Goal: Task Accomplishment & Management: Complete application form

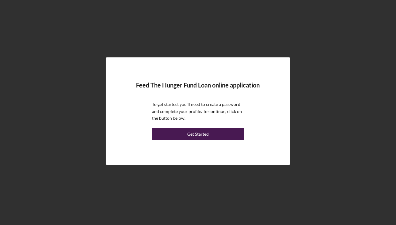
click at [170, 133] on button "Get Started" at bounding box center [198, 134] width 92 height 12
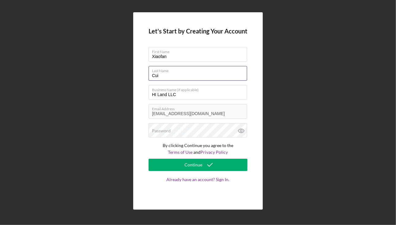
drag, startPoint x: 173, startPoint y: 78, endPoint x: 82, endPoint y: 71, distance: 91.2
click at [81, 71] on div "Let's Start by Creating Your Account First Name [PERSON_NAME] Last Name Cui Bus…" at bounding box center [198, 111] width 390 height 222
type input "[PERSON_NAME]"
click at [142, 99] on div "Let's Start by Creating Your Account First Name [PERSON_NAME] Last Name [PERSON…" at bounding box center [198, 111] width 130 height 198
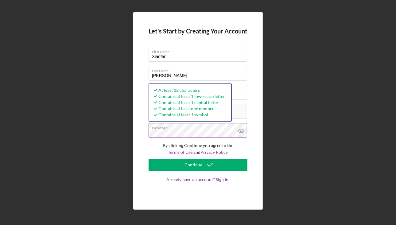
click at [241, 132] on icon at bounding box center [241, 131] width 6 height 4
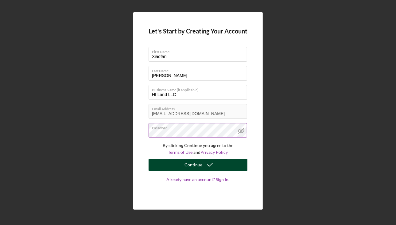
click at [181, 165] on button "Continue" at bounding box center [198, 165] width 99 height 12
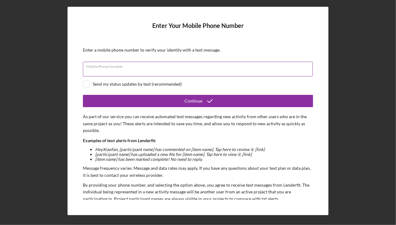
click at [153, 68] on div "Mobile Phone Number" at bounding box center [198, 69] width 230 height 15
type input "[PHONE_NUMBER]"
click at [84, 85] on input "checkbox" at bounding box center [86, 84] width 6 height 6
checkbox input "true"
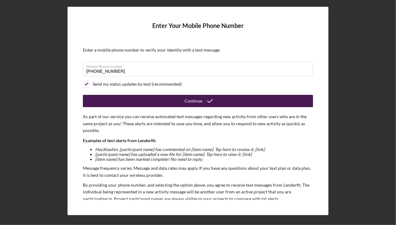
click at [137, 98] on button "Continue" at bounding box center [198, 101] width 230 height 12
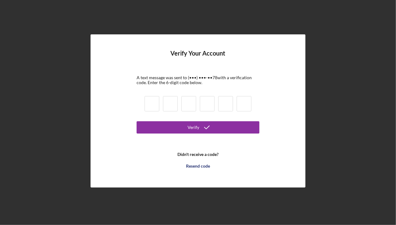
click at [155, 102] on input at bounding box center [152, 103] width 15 height 15
type input "1"
type input "7"
type input "6"
type input "0"
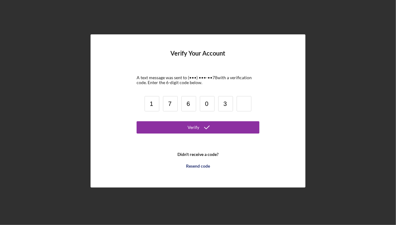
type input "3"
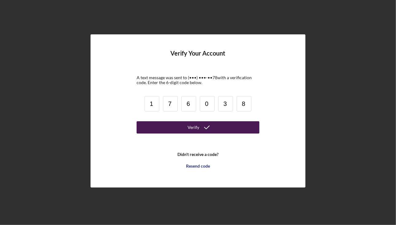
type input "8"
click at [154, 126] on button "Verify" at bounding box center [198, 127] width 123 height 12
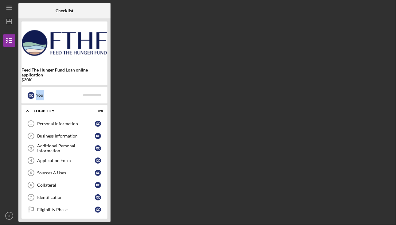
drag, startPoint x: 31, startPoint y: 80, endPoint x: 17, endPoint y: 79, distance: 14.2
click at [17, 79] on div "Icon/Menu Checklist Checklist Feed The Hunger Fund Loan online application $30K…" at bounding box center [198, 111] width 390 height 222
click at [24, 78] on div "$30K" at bounding box center [65, 79] width 86 height 5
click at [52, 125] on div "Personal Information" at bounding box center [66, 123] width 58 height 5
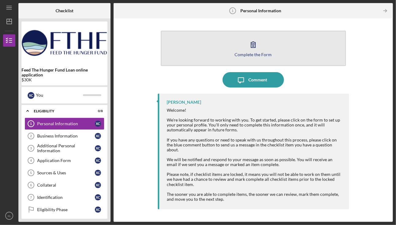
click at [256, 47] on icon "button" at bounding box center [253, 44] width 15 height 15
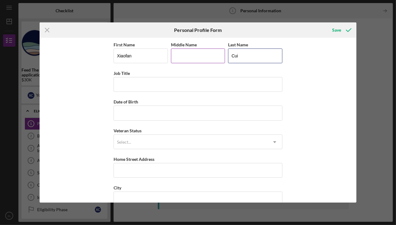
drag, startPoint x: 235, startPoint y: 59, endPoint x: 201, endPoint y: 60, distance: 34.4
click at [199, 59] on div "First Name Xiaofan Middle Name Last Name Cui" at bounding box center [198, 55] width 169 height 29
click at [202, 60] on input "Middle Name" at bounding box center [198, 56] width 54 height 15
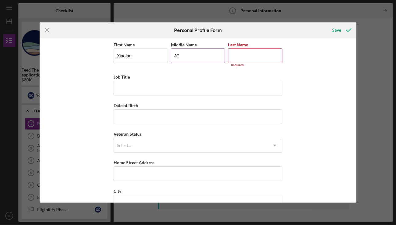
type input "J"
type input "Cui"
click at [254, 56] on input "Last Name" at bounding box center [255, 56] width 54 height 15
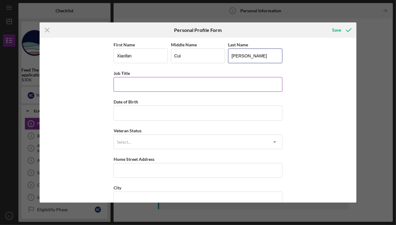
type input "[PERSON_NAME]"
click at [170, 85] on input "Job Title" at bounding box center [198, 84] width 169 height 15
type input "Sr. Mortgage Loan Officer"
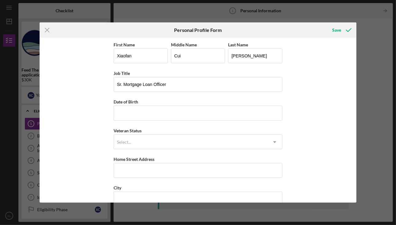
click at [94, 85] on div "First Name Xiaofan Middle Name Cui Last Name Larson Job Title Sr. Mortgage Loan…" at bounding box center [198, 120] width 317 height 165
click at [131, 108] on input "Date of Birth" at bounding box center [198, 113] width 169 height 15
type input "03/24/1988"
click at [86, 128] on div "First Name Xiaofan Middle Name Cui Last Name Larson Job Title Sr. Mortgage Loan…" at bounding box center [198, 120] width 317 height 165
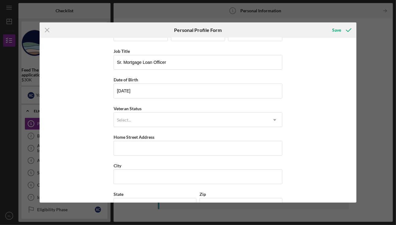
scroll to position [31, 0]
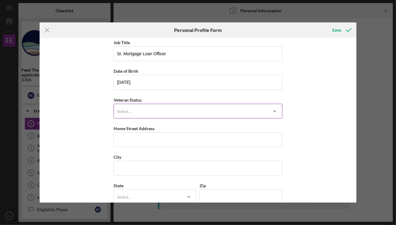
click at [123, 111] on div "Select..." at bounding box center [124, 111] width 14 height 5
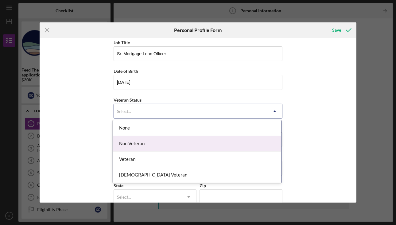
click at [143, 144] on div "Non Veteran" at bounding box center [197, 144] width 168 height 16
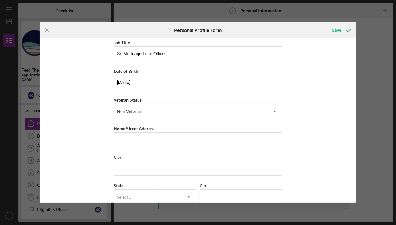
click at [92, 131] on div "First Name Xiaofan Middle Name Cui Last Name Larson Job Title Sr. Mortgage Loan…" at bounding box center [198, 120] width 317 height 165
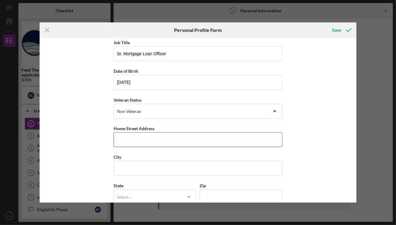
scroll to position [61, 0]
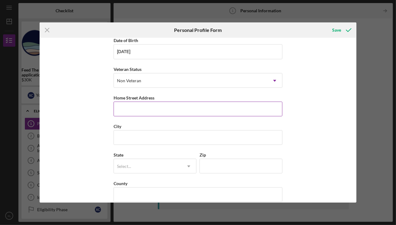
click at [123, 110] on input "Home Street Address" at bounding box center [198, 109] width 169 height 15
type input "[STREET_ADDRESS]"
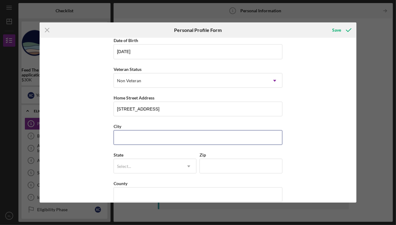
type input "Kapolei"
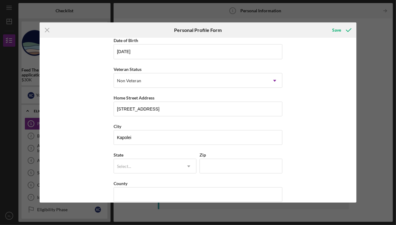
type input "[US_STATE]"
type input "96707"
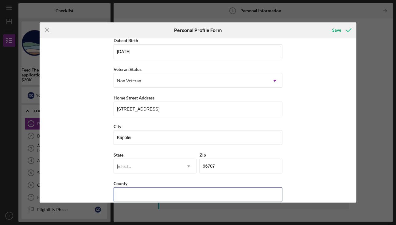
type input "United States"
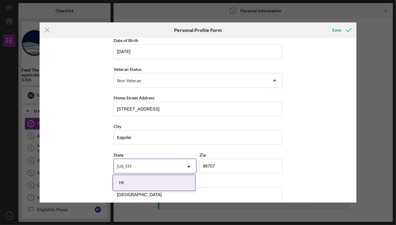
click at [98, 107] on div "First Name Xiaofan Middle Name Cui Last Name Larson Job Title Sr. Mortgage Loan…" at bounding box center [198, 120] width 317 height 165
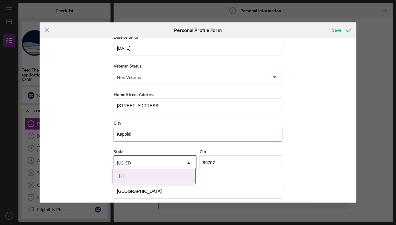
scroll to position [68, 0]
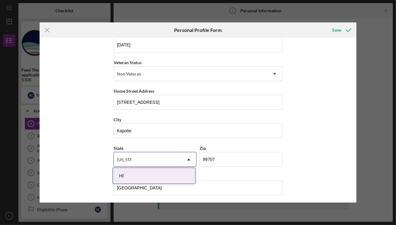
click at [94, 163] on div "First Name Xiaofan Middle Name Cui Last Name Larson Job Title Sr. Mortgage Loan…" at bounding box center [198, 120] width 317 height 165
click at [130, 175] on div "HI" at bounding box center [154, 176] width 82 height 16
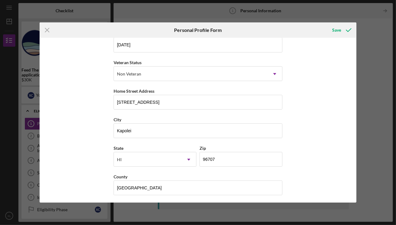
click at [89, 151] on div "First Name Xiaofan Middle Name Cui Last Name Larson Job Title Sr. Mortgage Loan…" at bounding box center [198, 120] width 317 height 165
click at [126, 161] on div "HI" at bounding box center [148, 160] width 68 height 14
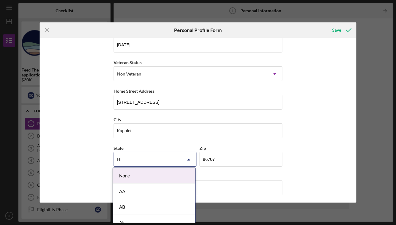
click at [128, 159] on div "HI" at bounding box center [148, 160] width 68 height 14
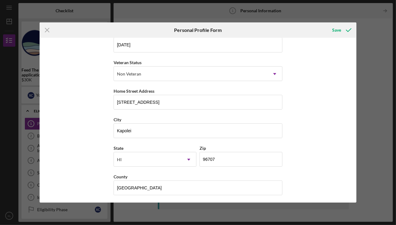
click at [93, 151] on div "First Name Xiaofan Middle Name Cui Last Name Larson Job Title Sr. Mortgage Loan…" at bounding box center [198, 120] width 317 height 165
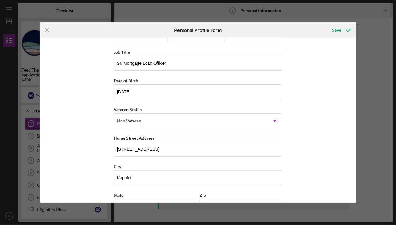
scroll to position [0, 0]
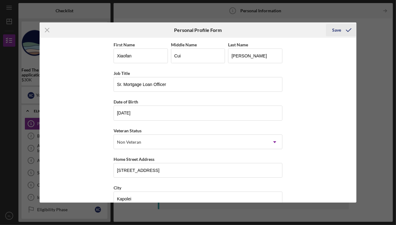
click at [341, 30] on div "Save" at bounding box center [337, 30] width 9 height 12
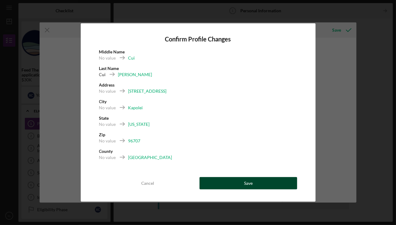
click at [251, 185] on div "Save" at bounding box center [248, 183] width 9 height 12
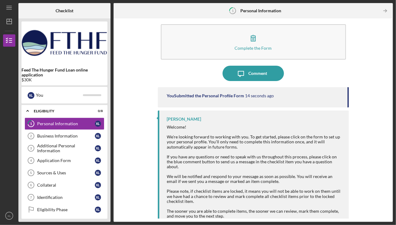
scroll to position [9, 0]
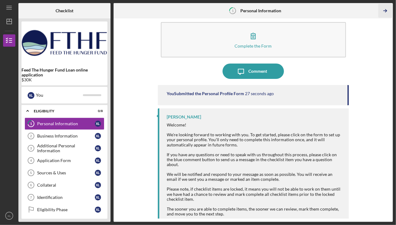
click at [386, 10] on icon "Icon/Table Pagination Arrow" at bounding box center [386, 11] width 14 height 14
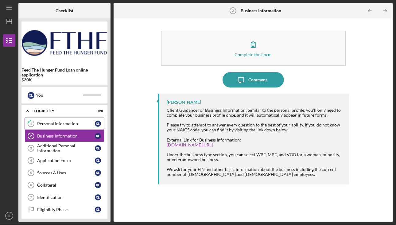
click at [51, 126] on link "1 Personal Information X L" at bounding box center [65, 124] width 80 height 12
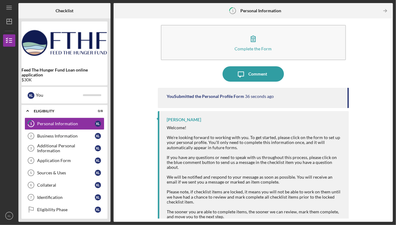
scroll to position [9, 0]
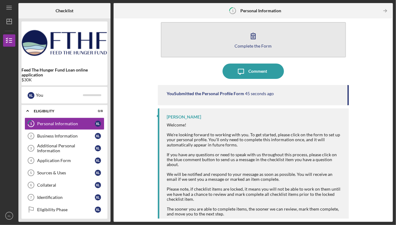
click at [263, 27] on button "Complete the Form Form" at bounding box center [253, 39] width 185 height 35
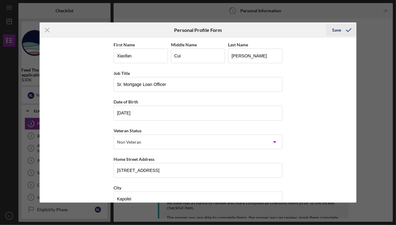
click at [351, 34] on icon "submit" at bounding box center [348, 29] width 15 height 15
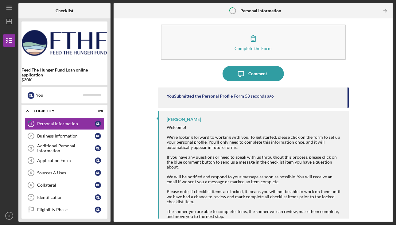
scroll to position [9, 0]
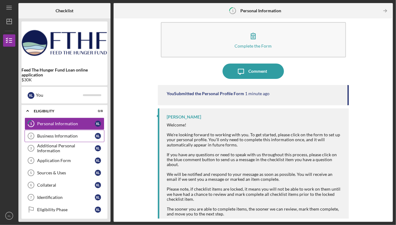
click at [55, 135] on div "Business Information" at bounding box center [66, 136] width 58 height 5
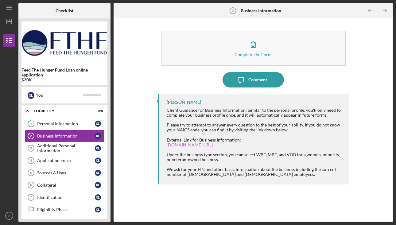
click at [213, 144] on link "[DOMAIN_NAME][URL]" at bounding box center [190, 144] width 46 height 5
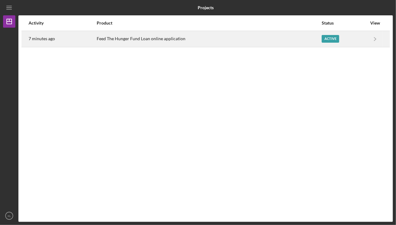
click at [335, 39] on div "Active" at bounding box center [331, 39] width 18 height 8
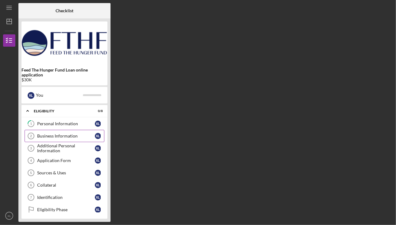
click at [68, 135] on div "Business Information" at bounding box center [66, 136] width 58 height 5
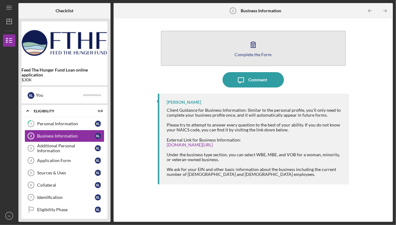
click at [251, 54] on div "Complete the Form" at bounding box center [253, 54] width 37 height 5
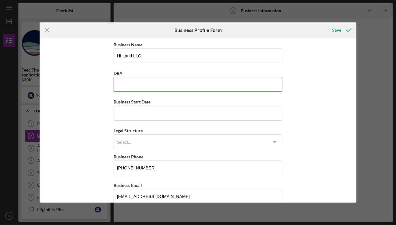
click at [176, 89] on input "DBA" at bounding box center [198, 84] width 169 height 15
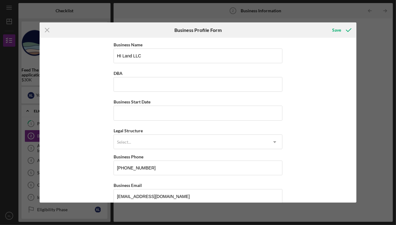
click at [59, 113] on div "Business Name HI Land LLC DBA Business Start Date Legal Structure Select... Ico…" at bounding box center [198, 120] width 317 height 165
click at [143, 115] on input "Business Start Date" at bounding box center [198, 113] width 169 height 15
type input "[DATE]"
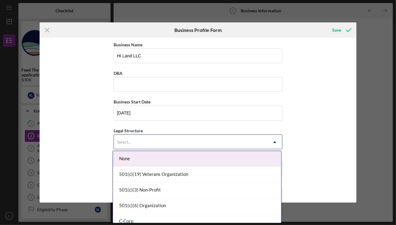
click at [126, 140] on div "Select..." at bounding box center [124, 142] width 14 height 5
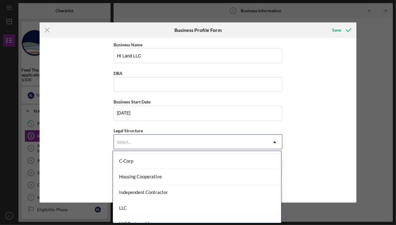
scroll to position [61, 0]
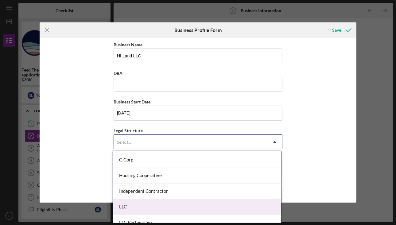
click at [138, 203] on div "LLC" at bounding box center [197, 207] width 168 height 16
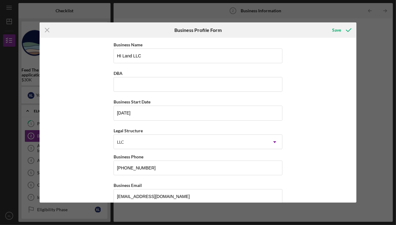
click at [100, 141] on div "Business Name HI Land LLC DBA Business Start Date [DATE] Legal Structure option…" at bounding box center [198, 120] width 317 height 165
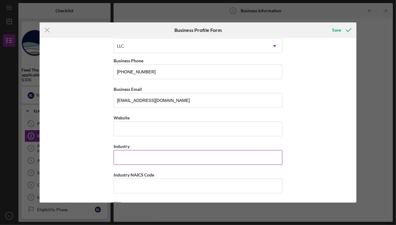
scroll to position [123, 0]
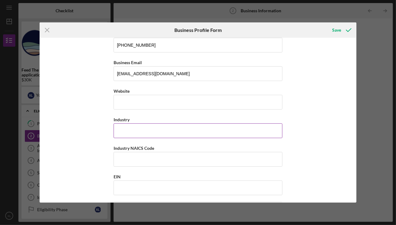
click at [132, 134] on input "Industry" at bounding box center [198, 131] width 169 height 15
type input "a"
type input "Agriculture, farming"
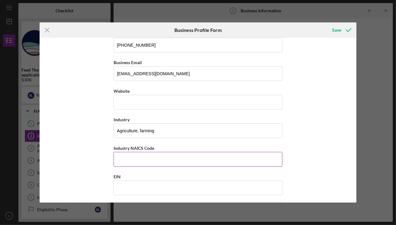
click at [138, 154] on input "Industry NAICS Code" at bounding box center [198, 159] width 169 height 15
paste input "111219"
type input "111219"
click at [89, 151] on div "Business Name HI Land LLC DBA Business Start Date [DATE] Legal Structure LLC Ic…" at bounding box center [198, 120] width 317 height 165
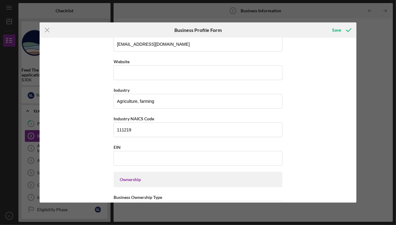
scroll to position [156, 0]
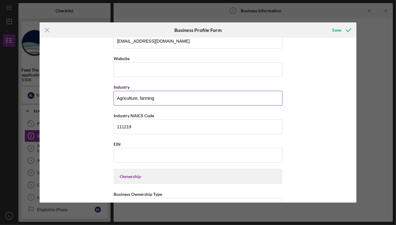
click at [139, 96] on input "Agriculture, farming" at bounding box center [198, 98] width 169 height 15
type input "Agriculture/farming"
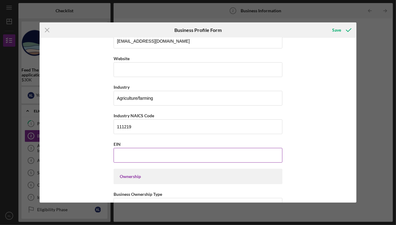
click at [124, 151] on input "EIN" at bounding box center [198, 155] width 169 height 15
paste input "[US_EMPLOYER_IDENTIFICATION_NUMBER]"
type input "[US_EMPLOYER_IDENTIFICATION_NUMBER]"
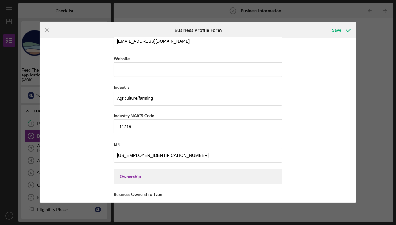
click at [85, 151] on div "Business Name HI Land LLC DBA Business Start Date [DATE] Legal Structure LLC Ic…" at bounding box center [198, 120] width 317 height 165
click at [87, 151] on div "Business Name HI Land LLC DBA Business Start Date [DATE] Legal Structure LLC Ic…" at bounding box center [198, 120] width 317 height 165
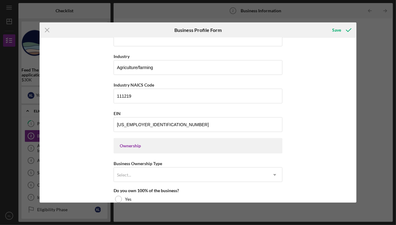
click at [162, 144] on div "Ownership" at bounding box center [198, 146] width 157 height 5
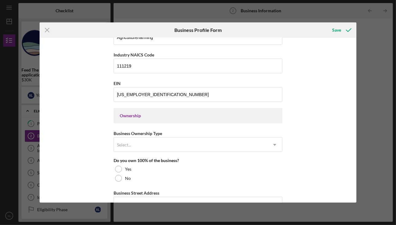
scroll to position [248, 0]
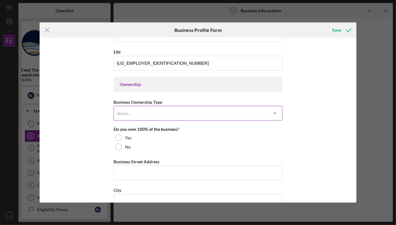
click at [148, 112] on div "Select..." at bounding box center [191, 114] width 154 height 14
click at [140, 112] on div "Select..." at bounding box center [191, 114] width 154 height 14
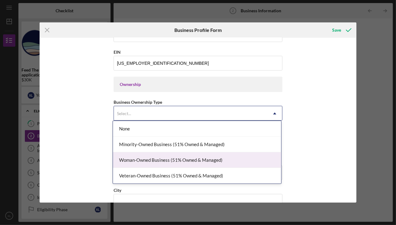
click at [146, 162] on div "Woman-Owned Business (51% Owned & Managed)" at bounding box center [197, 160] width 168 height 16
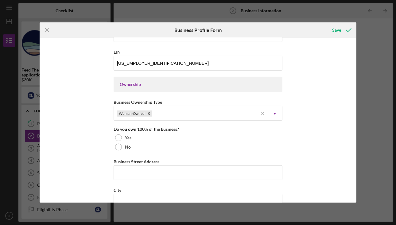
click at [93, 141] on div "Business Name HI Land LLC DBA Business Start Date [DATE] Legal Structure LLC Ic…" at bounding box center [198, 120] width 317 height 165
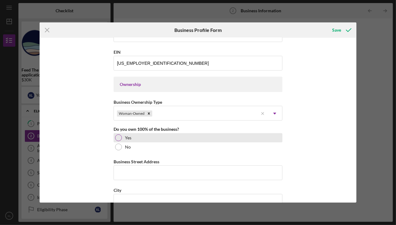
click at [115, 137] on div at bounding box center [118, 138] width 7 height 7
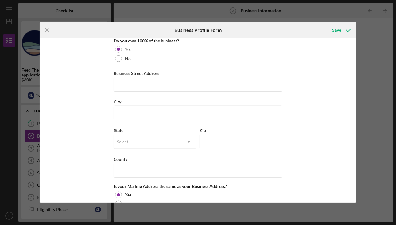
scroll to position [275, 0]
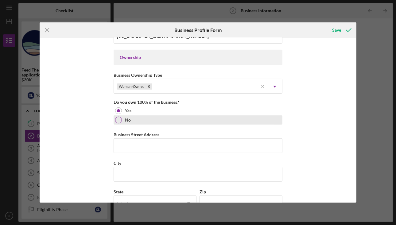
click at [115, 120] on div at bounding box center [118, 120] width 7 height 7
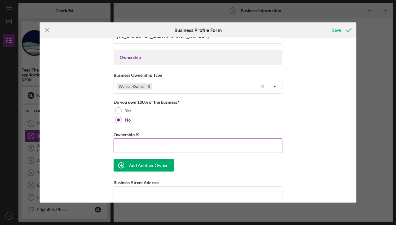
click at [123, 142] on input "Ownership %" at bounding box center [198, 146] width 169 height 15
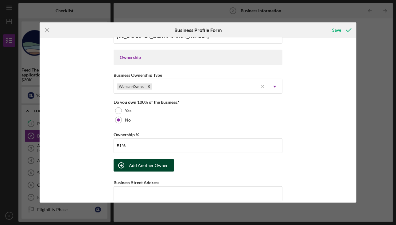
type input "51.00%"
click at [148, 165] on div "Add Another Owner" at bounding box center [148, 166] width 39 height 12
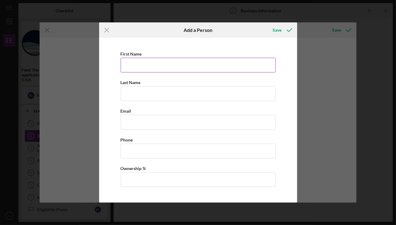
click at [140, 60] on input "First Name" at bounding box center [198, 65] width 155 height 15
type input "[PERSON_NAME]"
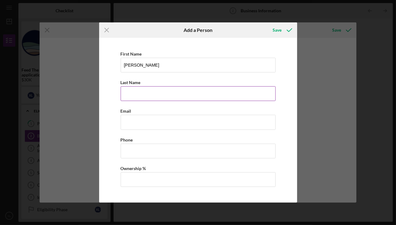
click at [189, 97] on input "Last Name" at bounding box center [198, 93] width 155 height 15
click at [187, 90] on input "Last Name" at bounding box center [198, 93] width 155 height 15
type input "[PERSON_NAME]"
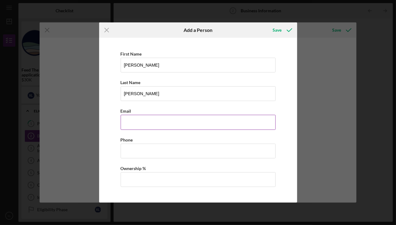
click at [265, 121] on input "Business Email" at bounding box center [198, 122] width 155 height 15
click at [254, 109] on div "Email" at bounding box center [198, 111] width 155 height 8
click at [165, 124] on input "Business Email" at bounding box center [198, 122] width 155 height 15
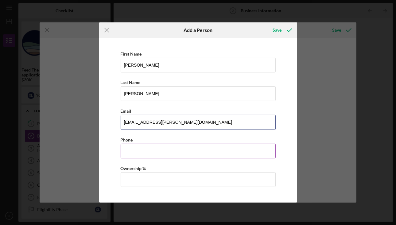
type input "[EMAIL_ADDRESS][PERSON_NAME][DOMAIN_NAME]"
click at [166, 146] on input "Business Phone" at bounding box center [198, 151] width 155 height 15
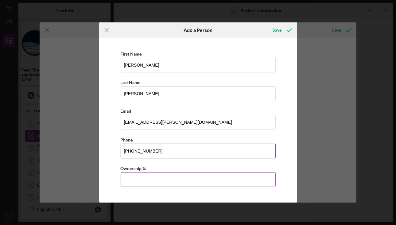
type input "[PHONE_NUMBER]"
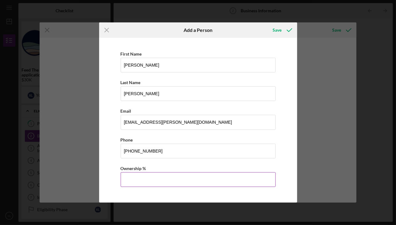
click at [148, 179] on input "Ownership %" at bounding box center [198, 179] width 155 height 15
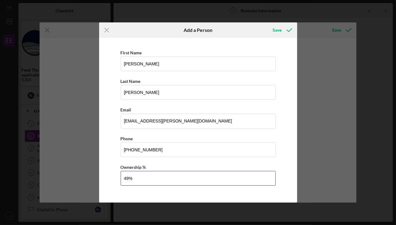
scroll to position [1, 0]
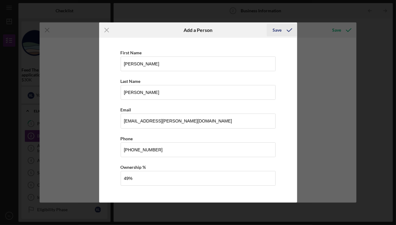
type input "49.00%"
click at [282, 31] on icon "button" at bounding box center [289, 29] width 15 height 15
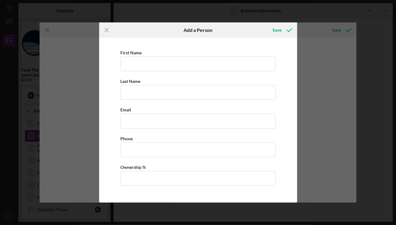
scroll to position [280, 0]
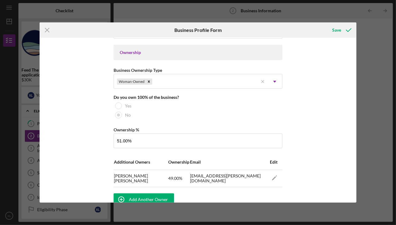
click at [321, 132] on div "Business Name HI Land LLC DBA Business Start Date [DATE] Legal Structure LLC Ic…" at bounding box center [198, 120] width 317 height 165
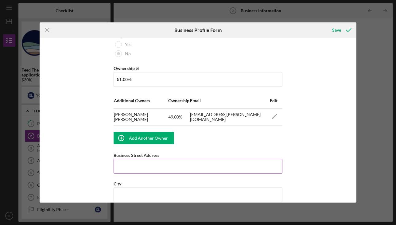
click at [149, 162] on input "Business Street Address" at bounding box center [198, 166] width 169 height 15
type input "[STREET_ADDRESS]"
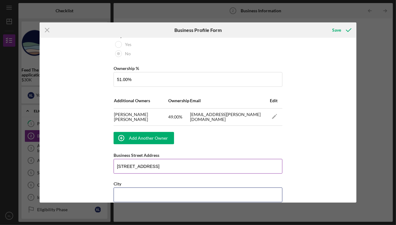
type input "Kapolei"
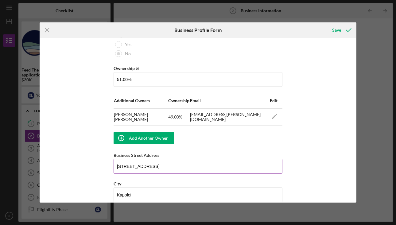
type input "96707"
type input "[US_STATE]"
click at [90, 148] on div "Business Name HI Land LLC DBA Business Start Date [DATE] Legal Structure LLC Ic…" at bounding box center [198, 120] width 317 height 165
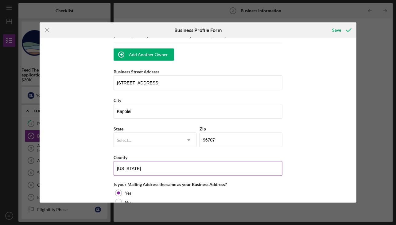
scroll to position [433, 0]
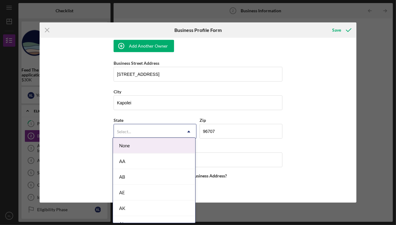
click at [128, 129] on div "Select..." at bounding box center [124, 131] width 14 height 5
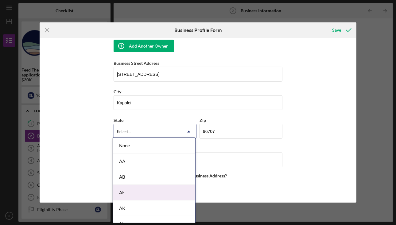
type input "hi"
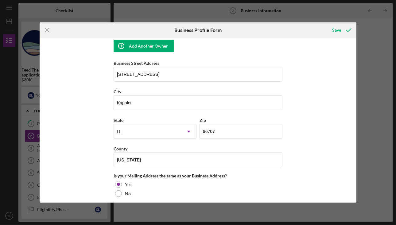
click at [95, 145] on div "Business Name HI Land LLC DBA Business Start Date [DATE] Legal Structure LLC Ic…" at bounding box center [198, 120] width 317 height 165
click at [74, 149] on div "Business Name HI Land LLC DBA Business Start Date [DATE] Legal Structure LLC Ic…" at bounding box center [198, 120] width 317 height 165
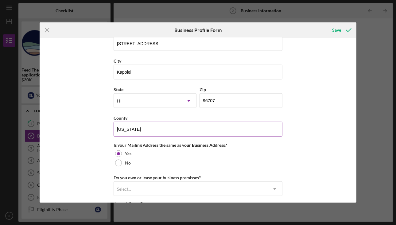
click at [135, 125] on input "[US_STATE]" at bounding box center [198, 129] width 169 height 15
drag, startPoint x: 144, startPoint y: 126, endPoint x: 33, endPoint y: 129, distance: 111.3
click at [33, 129] on div "Icon/Menu Close Business Profile Form Save Business Name HI Land LLC DBA Busine…" at bounding box center [198, 112] width 396 height 225
type input "[GEOGRAPHIC_DATA]"
click at [32, 129] on div "Icon/Menu Close Business Profile Form Save Business Name HI Land LLC DBA Busine…" at bounding box center [198, 112] width 396 height 225
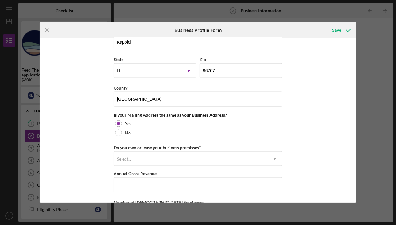
scroll to position [495, 0]
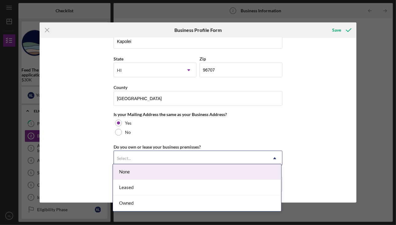
click at [125, 156] on div "Select..." at bounding box center [124, 158] width 14 height 5
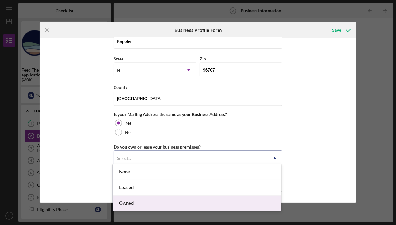
click at [130, 201] on div "Owned" at bounding box center [197, 204] width 168 height 16
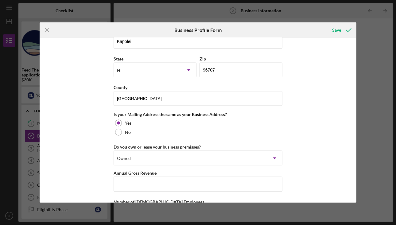
click at [98, 168] on div "Business Name HI Land LLC DBA Business Start Date [DATE] Legal Structure LLC Ic…" at bounding box center [198, 120] width 317 height 165
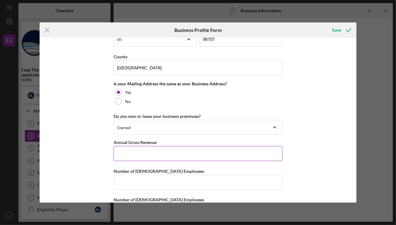
click at [119, 151] on input "Annual Gross Revenue" at bounding box center [198, 153] width 169 height 15
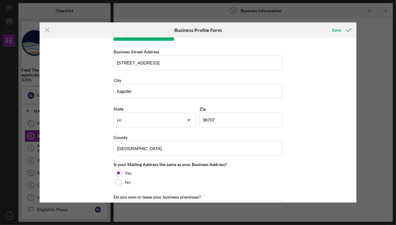
scroll to position [546, 0]
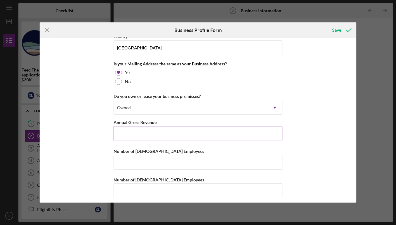
click at [138, 129] on input "Annual Gross Revenue" at bounding box center [198, 133] width 169 height 15
type input "$82,535"
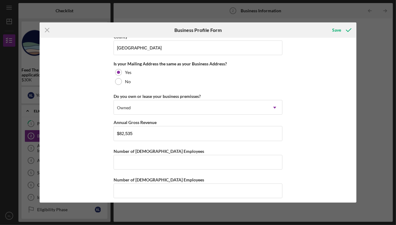
click at [109, 145] on div "Business Name HI Land LLC DBA Business Start Date [DATE] Legal Structure LLC Ic…" at bounding box center [198, 120] width 317 height 165
click at [133, 163] on input "Number of [DEMOGRAPHIC_DATA] Employees" at bounding box center [198, 162] width 169 height 15
type input "2"
click at [89, 160] on div "Business Name HI Land LLC DBA Business Start Date [DATE] Legal Structure LLC Ic…" at bounding box center [198, 120] width 317 height 165
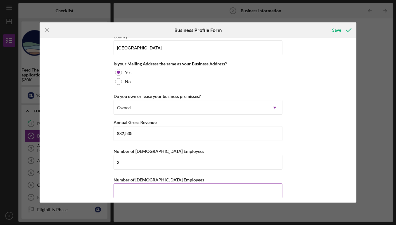
click at [149, 188] on input "Number of [DEMOGRAPHIC_DATA] Employees" at bounding box center [198, 191] width 169 height 15
type input "3"
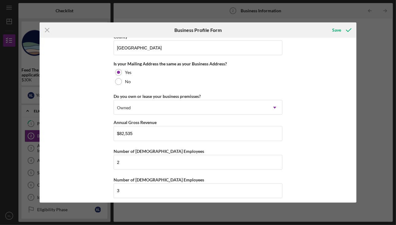
click at [89, 150] on div "Business Name HI Land LLC DBA Business Start Date [DATE] Legal Structure LLC Ic…" at bounding box center [198, 120] width 317 height 165
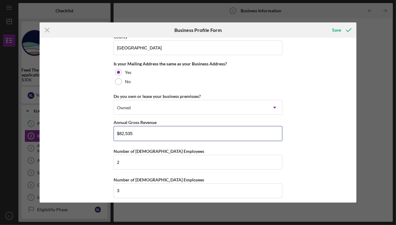
drag, startPoint x: 145, startPoint y: 132, endPoint x: 0, endPoint y: 132, distance: 144.8
click at [0, 132] on div "Icon/Menu Close Business Profile Form Save Business Name HI Land LLC DBA Busine…" at bounding box center [198, 112] width 396 height 225
type input "$168,000"
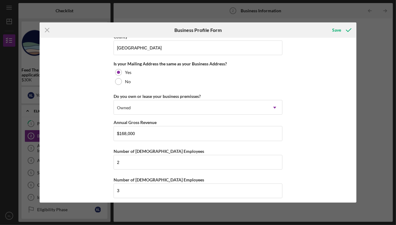
click at [71, 134] on div "Business Name HI Land LLC DBA Business Start Date [DATE] Legal Structure LLC Ic…" at bounding box center [198, 120] width 317 height 165
click at [339, 29] on div "Save" at bounding box center [337, 30] width 9 height 12
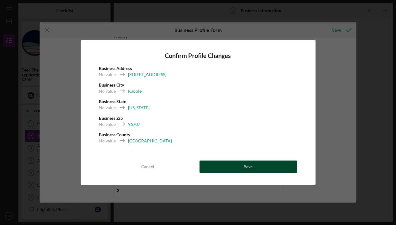
click at [254, 170] on button "Save" at bounding box center [249, 167] width 98 height 12
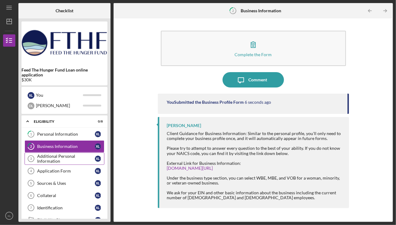
click at [66, 159] on div "Additional Personal Information" at bounding box center [66, 159] width 58 height 10
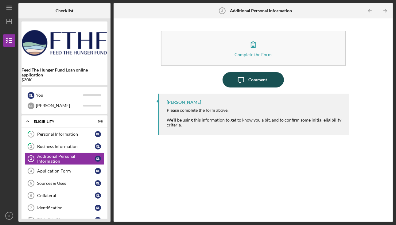
click at [254, 82] on div "Comment" at bounding box center [258, 79] width 19 height 15
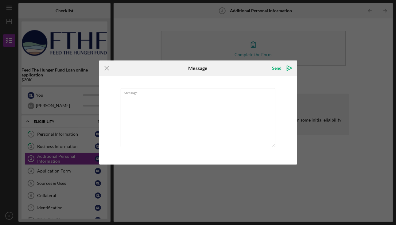
click at [109, 67] on icon "Icon/Menu Close" at bounding box center [106, 68] width 15 height 15
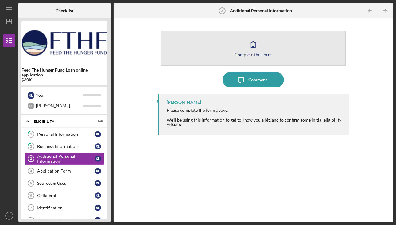
click at [258, 47] on icon "button" at bounding box center [253, 44] width 15 height 15
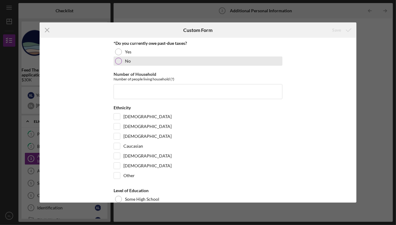
click at [119, 61] on div at bounding box center [118, 61] width 7 height 7
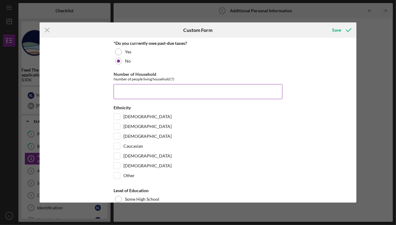
click at [145, 93] on input "Number of Household" at bounding box center [198, 91] width 169 height 15
type input "4"
click at [115, 116] on input "[DEMOGRAPHIC_DATA]" at bounding box center [117, 117] width 6 height 6
checkbox input "true"
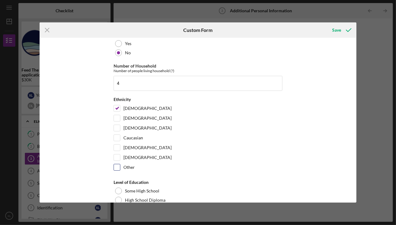
scroll to position [31, 0]
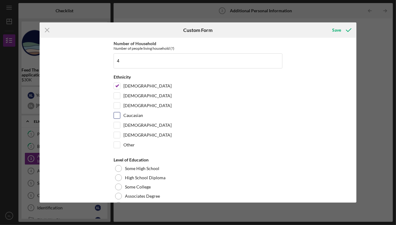
click at [117, 114] on input "Caucasian" at bounding box center [117, 115] width 6 height 6
checkbox input "true"
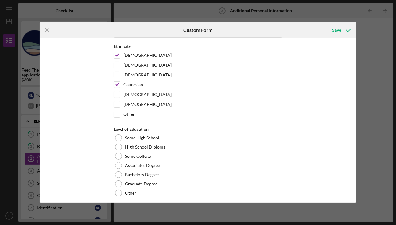
scroll to position [92, 0]
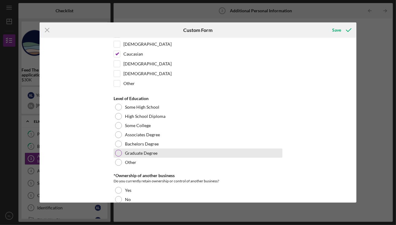
click at [118, 152] on div at bounding box center [118, 153] width 7 height 7
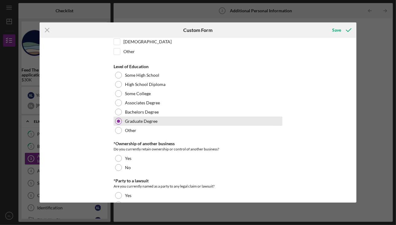
scroll to position [154, 0]
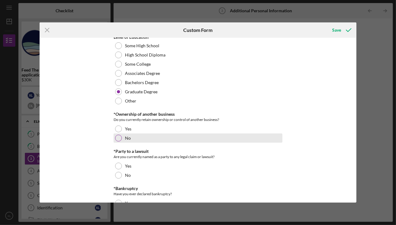
click at [119, 135] on div at bounding box center [118, 138] width 7 height 7
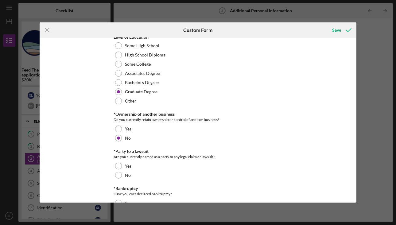
scroll to position [184, 0]
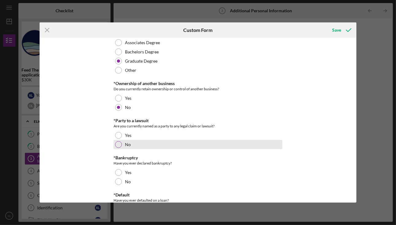
click at [119, 142] on div at bounding box center [118, 144] width 7 height 7
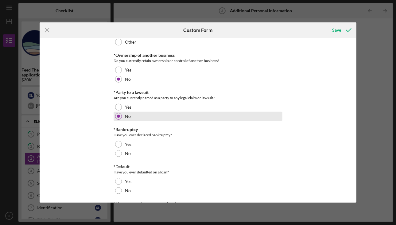
scroll to position [246, 0]
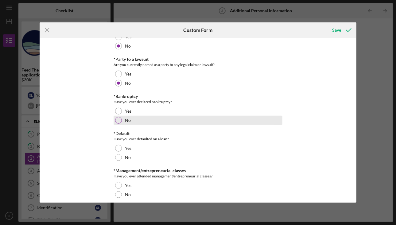
click at [116, 121] on div at bounding box center [118, 120] width 7 height 7
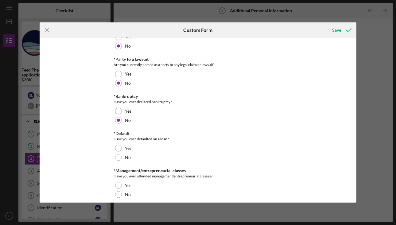
scroll to position [307, 0]
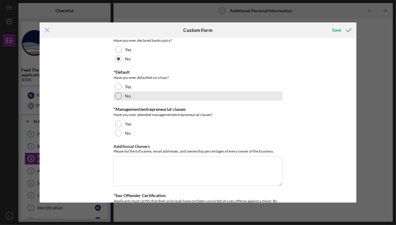
click at [120, 93] on div "No" at bounding box center [198, 96] width 169 height 9
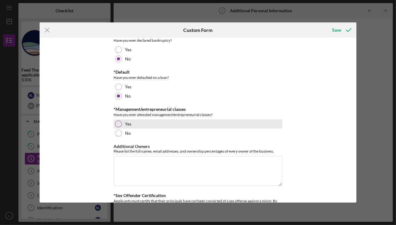
click at [116, 122] on div at bounding box center [118, 124] width 7 height 7
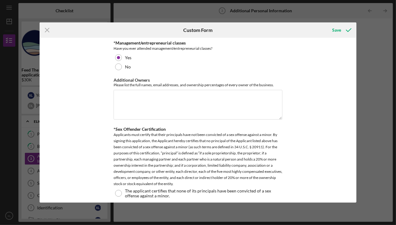
scroll to position [376, 0]
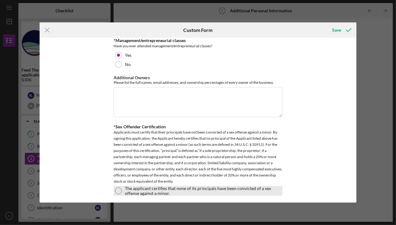
click at [115, 188] on div at bounding box center [118, 191] width 7 height 7
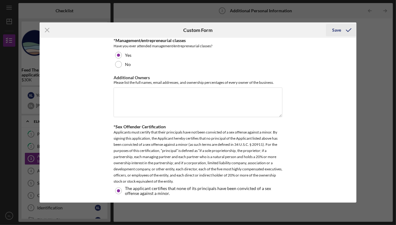
click at [338, 30] on div "Save" at bounding box center [337, 30] width 9 height 12
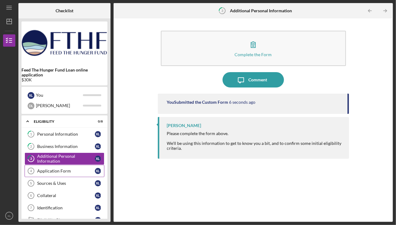
click at [66, 172] on div "Application Form" at bounding box center [66, 171] width 58 height 5
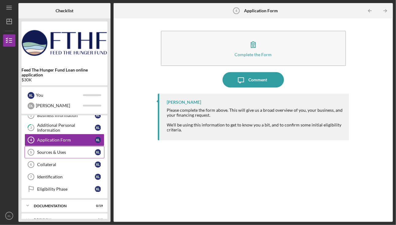
scroll to position [53, 0]
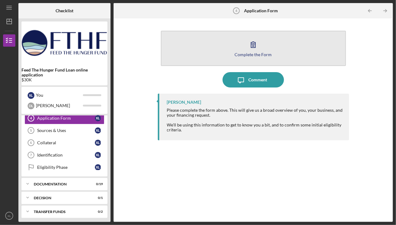
click at [255, 56] on div "Complete the Form" at bounding box center [253, 54] width 37 height 5
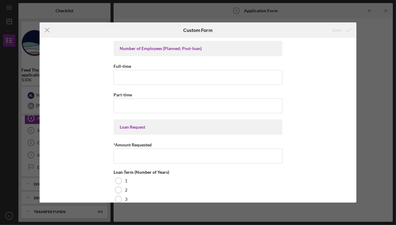
click at [130, 47] on div "Number of Employees (Planned; Post-loan)" at bounding box center [198, 48] width 157 height 5
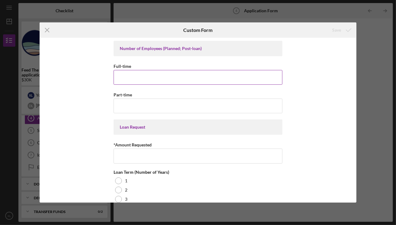
click at [215, 79] on input "Full-time" at bounding box center [198, 77] width 169 height 15
type input "2"
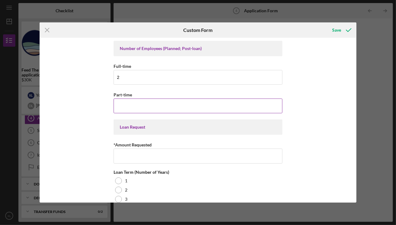
click at [184, 104] on input "Part-time" at bounding box center [198, 106] width 169 height 15
type input "3"
click at [95, 127] on div "Number of Employees (Planned; Post-loan) Full-time 2 Part-time 3 Loan Request *…" at bounding box center [198, 120] width 317 height 165
click at [132, 128] on div "Loan Request" at bounding box center [198, 127] width 157 height 5
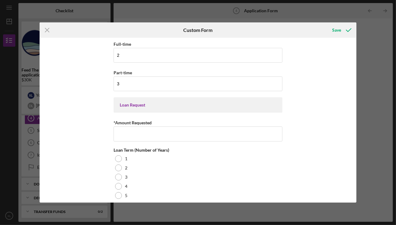
scroll to position [31, 0]
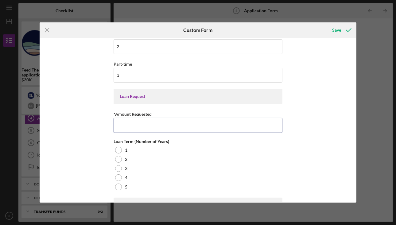
click at [143, 126] on input "*Amount Requested" at bounding box center [198, 125] width 169 height 15
type input "$40,000"
click at [92, 131] on div "Number of Employees (Planned; Post-loan) Full-time 2 Part-time 3 Loan Request *…" at bounding box center [198, 120] width 317 height 165
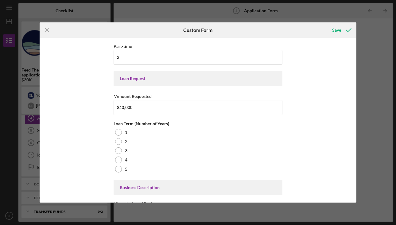
scroll to position [61, 0]
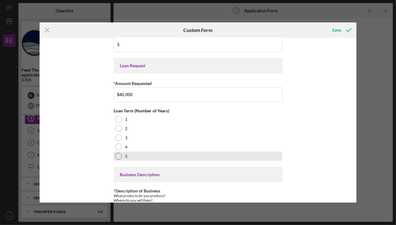
click at [120, 155] on div at bounding box center [118, 156] width 7 height 7
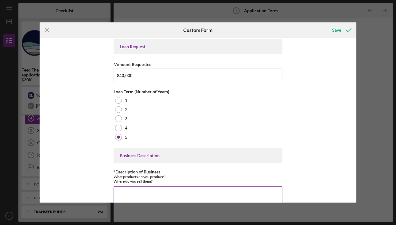
scroll to position [92, 0]
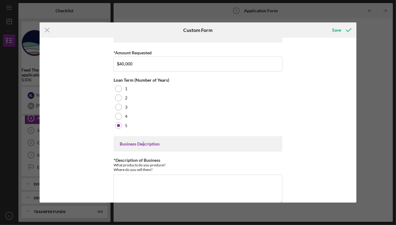
click at [143, 142] on div "Business Description" at bounding box center [198, 144] width 157 height 5
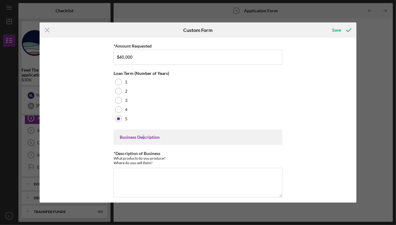
scroll to position [103, 0]
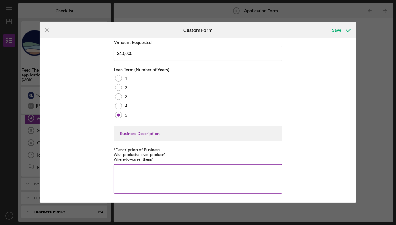
click at [133, 178] on textarea "*Description of Business" at bounding box center [198, 179] width 169 height 30
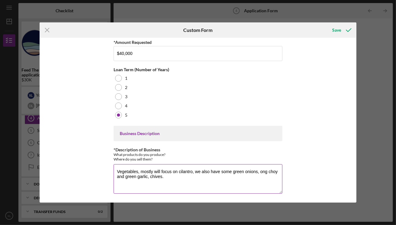
click at [124, 176] on textarea "Vegetables, mostly will focus on cilantro, we also have some green onions, ong …" at bounding box center [198, 179] width 169 height 30
click at [141, 175] on textarea "Vegetables, mostly will focus on cilantro, we also have some green onions, ong …" at bounding box center [198, 179] width 169 height 30
click at [165, 176] on textarea "Vegetables, mostly will focus on cilantro, we also have some green onions, ong …" at bounding box center [198, 179] width 169 height 30
click at [220, 177] on textarea "Vegetables, mostly will focus on cilantro, we also have some green onions, ong …" at bounding box center [198, 179] width 169 height 30
click at [270, 175] on textarea "Vegetables, mostly will focus on cilantro, we also have some green onions, ong …" at bounding box center [198, 179] width 169 height 30
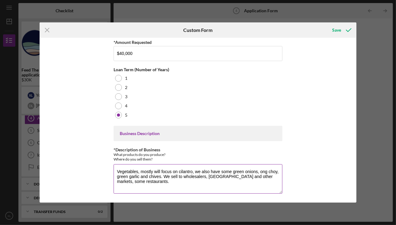
click at [160, 170] on textarea "Vegetables, mostly will focus on cilantro, we also have some green onions, ong …" at bounding box center [198, 179] width 169 height 30
click at [186, 180] on textarea "Vegetables, mostly focus on cilantro, we also have some green onions, ong choy,…" at bounding box center [198, 179] width 169 height 30
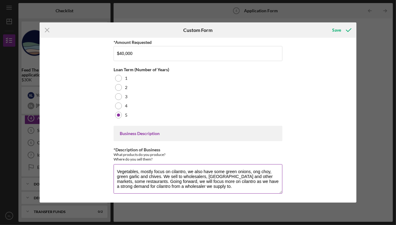
click at [197, 186] on textarea "Vegetables, mostly focus on cilantro, we also have some green onions, ong choy,…" at bounding box center [198, 179] width 169 height 30
type textarea "Vegetables, mostly focus on cilantro, we also have some green onions, ong choy,…"
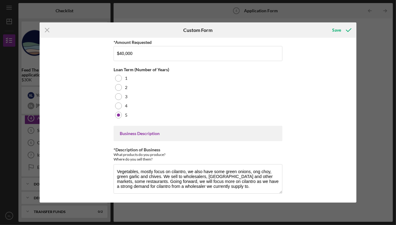
click at [323, 153] on div "Number of Employees (Planned; Post-loan) Full-time 2 Part-time 3 Loan Request *…" at bounding box center [198, 120] width 317 height 165
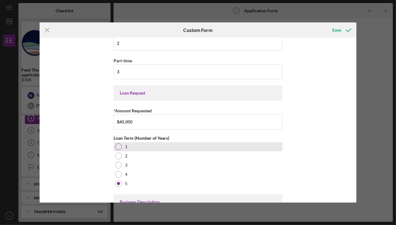
scroll to position [0, 0]
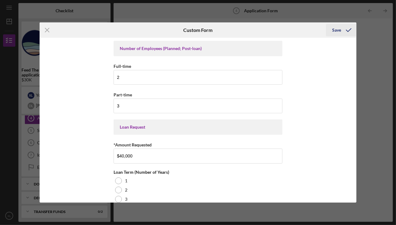
click at [341, 29] on div "Save" at bounding box center [337, 30] width 9 height 12
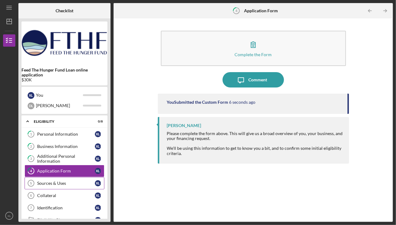
click at [50, 181] on div "Sources & Uses" at bounding box center [66, 183] width 58 height 5
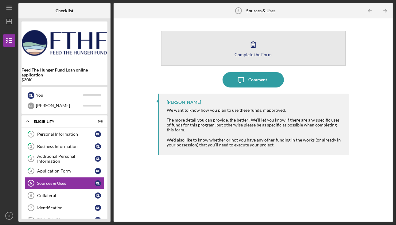
click at [257, 55] on div "Complete the Form" at bounding box center [253, 54] width 37 height 5
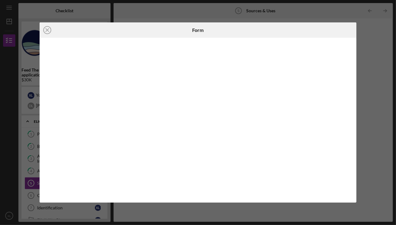
click at [48, 29] on icon "Icon/Close" at bounding box center [47, 29] width 15 height 15
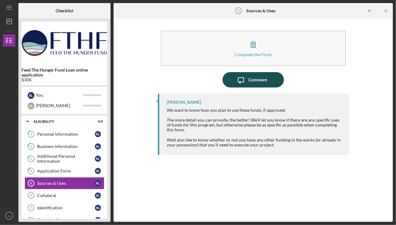
click at [248, 85] on button "Icon/Message Comment" at bounding box center [253, 79] width 61 height 15
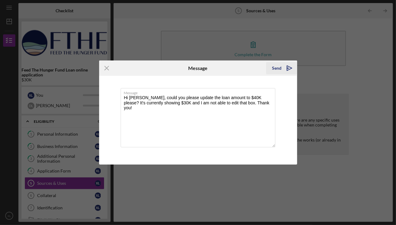
type textarea "Hi [PERSON_NAME], could you please update the loan amount to $40K please? It's …"
drag, startPoint x: 279, startPoint y: 66, endPoint x: 285, endPoint y: 66, distance: 6.1
click at [280, 66] on div "Send" at bounding box center [278, 68] width 10 height 12
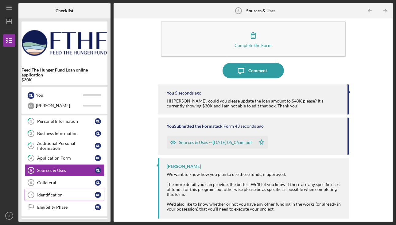
scroll to position [31, 0]
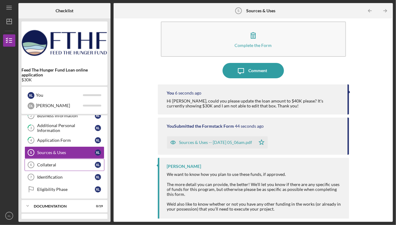
click at [40, 159] on link "Collateral 6 Collateral X L" at bounding box center [65, 165] width 80 height 12
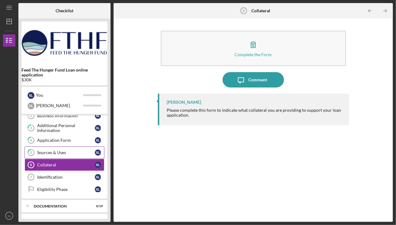
click at [56, 153] on div "Sources & Uses" at bounding box center [66, 152] width 58 height 5
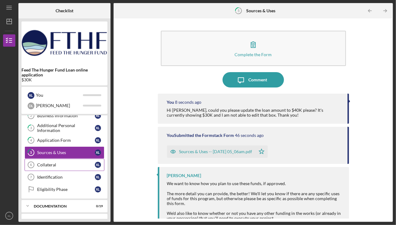
click at [48, 163] on div "Collateral" at bounding box center [66, 165] width 58 height 5
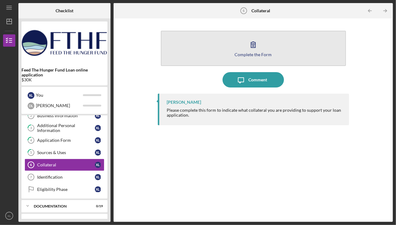
click at [254, 60] on button "Complete the Form Form" at bounding box center [253, 48] width 185 height 35
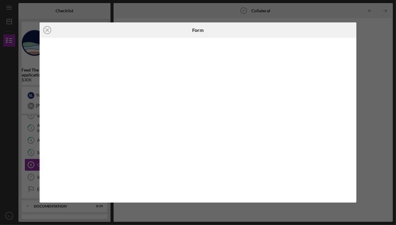
click at [45, 143] on div at bounding box center [198, 120] width 317 height 165
click at [45, 31] on icon "Icon/Close" at bounding box center [47, 29] width 15 height 15
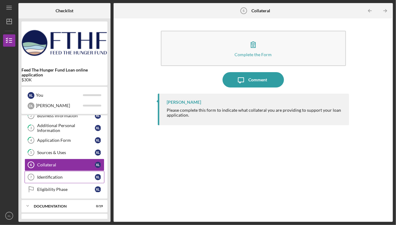
click at [72, 175] on div "Identification" at bounding box center [66, 177] width 58 height 5
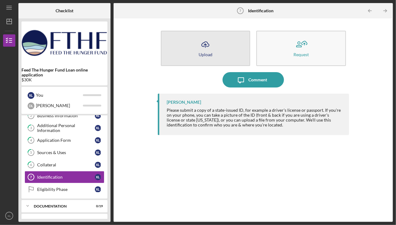
click at [203, 55] on div "Upload" at bounding box center [206, 54] width 14 height 5
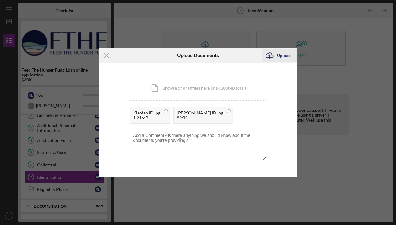
click at [275, 56] on icon "Icon/Upload" at bounding box center [269, 55] width 15 height 15
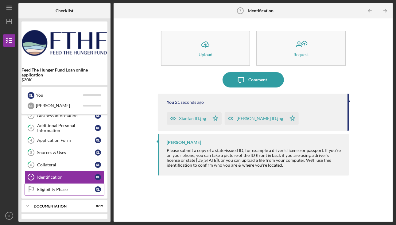
click at [54, 193] on link "Eligibility Phase Eligibility Phase X L" at bounding box center [65, 189] width 80 height 12
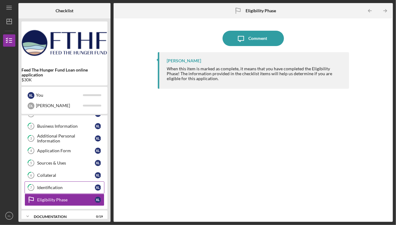
scroll to position [53, 0]
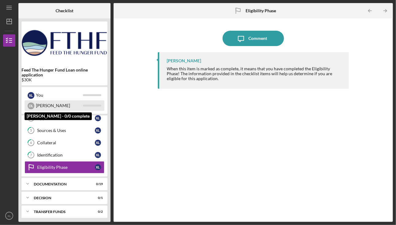
click at [45, 106] on div "[PERSON_NAME]" at bounding box center [59, 105] width 47 height 10
click at [30, 106] on div "D L" at bounding box center [31, 106] width 7 height 7
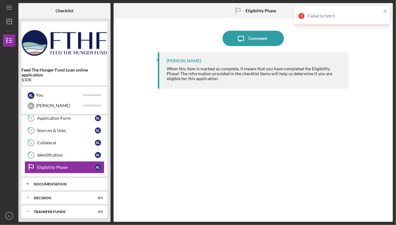
click at [57, 185] on div "Icon/Expander Documentation 0 / 19" at bounding box center [65, 184] width 86 height 12
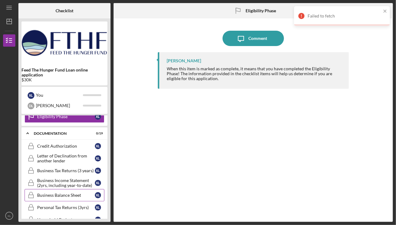
scroll to position [114, 0]
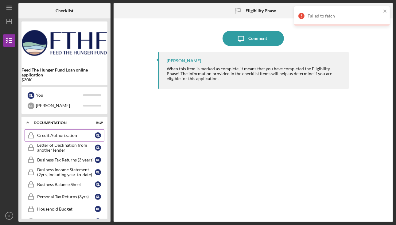
click at [57, 134] on div "Credit Authorization" at bounding box center [66, 135] width 58 height 5
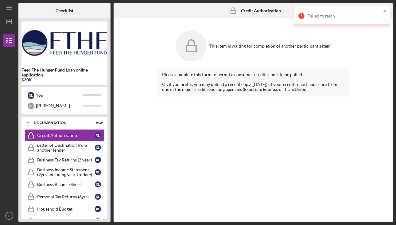
click at [388, 10] on div "Failed to fetch" at bounding box center [342, 16] width 96 height 20
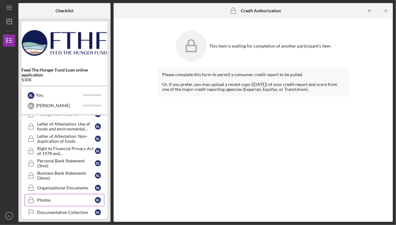
scroll to position [285, 0]
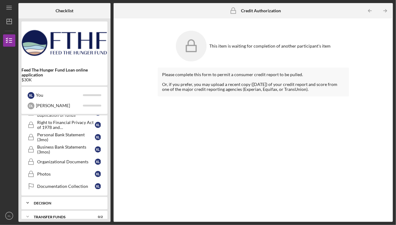
click at [76, 197] on div "Icon/Expander Decision 0 / 1" at bounding box center [65, 203] width 86 height 12
click at [76, 197] on div "Icon/Expander Decision 0 / 1" at bounding box center [65, 203] width 86 height 13
click at [70, 215] on div "Transfer Funds" at bounding box center [67, 217] width 66 height 4
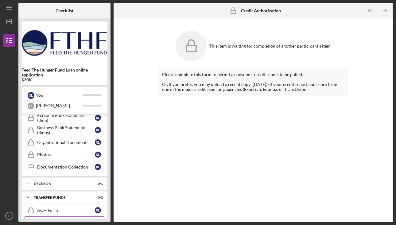
scroll to position [312, 0]
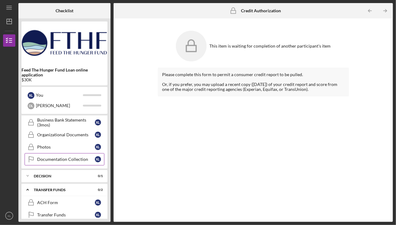
click at [70, 184] on div "Icon/Expander Transfer Funds 0 / 2" at bounding box center [65, 190] width 86 height 13
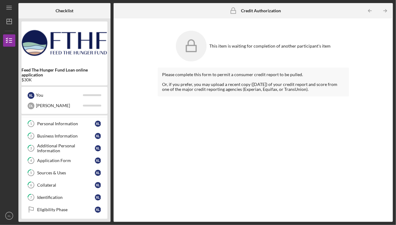
scroll to position [61, 0]
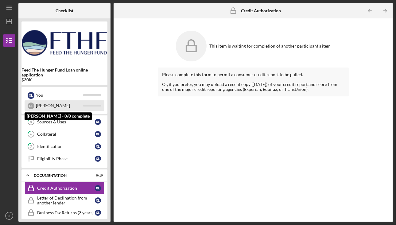
click at [51, 105] on div "[PERSON_NAME]" at bounding box center [59, 105] width 47 height 10
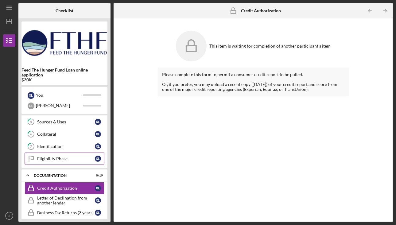
click at [61, 157] on div "Eligibility Phase" at bounding box center [66, 158] width 58 height 5
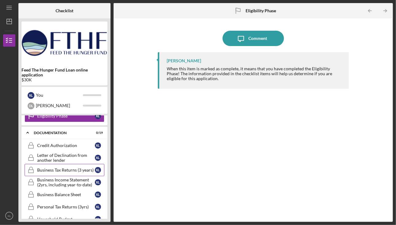
scroll to position [104, 0]
click at [74, 144] on div "Credit Authorization" at bounding box center [66, 146] width 58 height 5
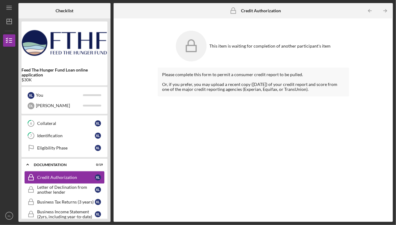
scroll to position [72, 0]
click at [74, 143] on link "Eligibility Phase Eligibility Phase X L" at bounding box center [65, 148] width 80 height 12
